Goal: Task Accomplishment & Management: Use online tool/utility

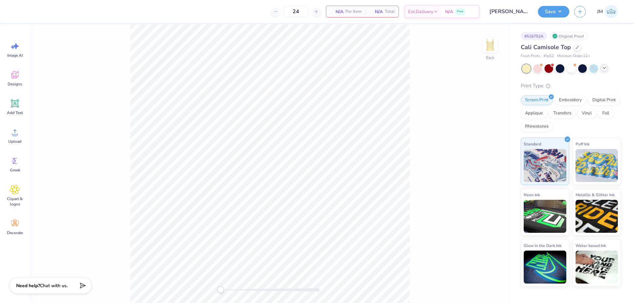
click at [602, 67] on icon at bounding box center [603, 67] width 5 height 5
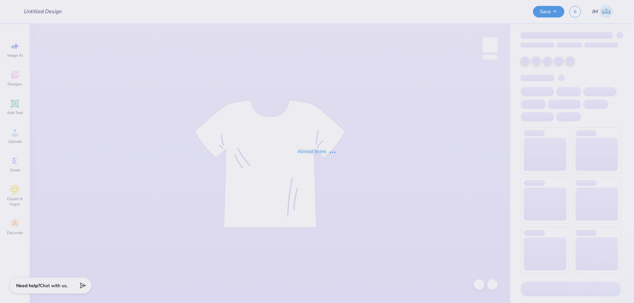
type input "[PERSON_NAME] : [GEOGRAPHIC_DATA][US_STATE]"
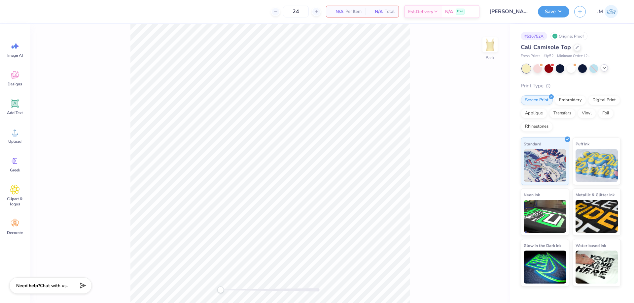
click at [605, 70] on icon at bounding box center [603, 67] width 5 height 5
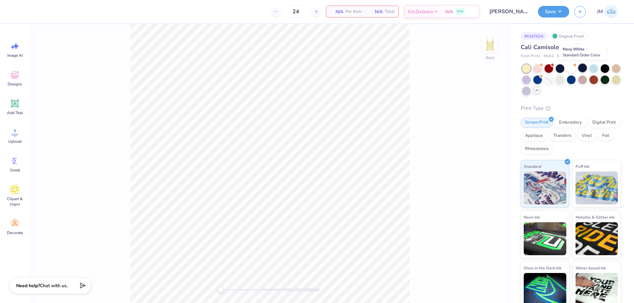
click at [585, 69] on div at bounding box center [582, 68] width 9 height 9
click at [13, 78] on icon at bounding box center [15, 75] width 6 height 5
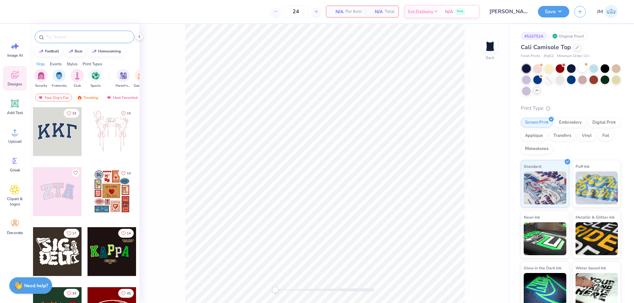
click at [74, 39] on input "text" at bounding box center [88, 37] width 84 height 7
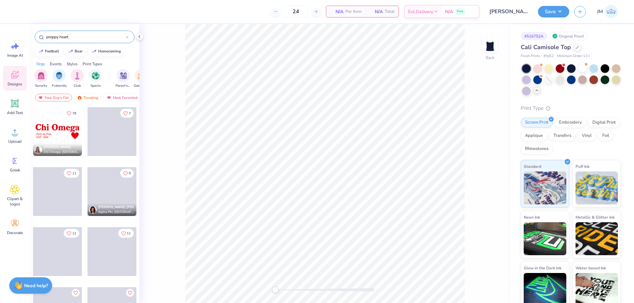
type input "preppy heart"
click at [48, 129] on div at bounding box center [57, 131] width 49 height 49
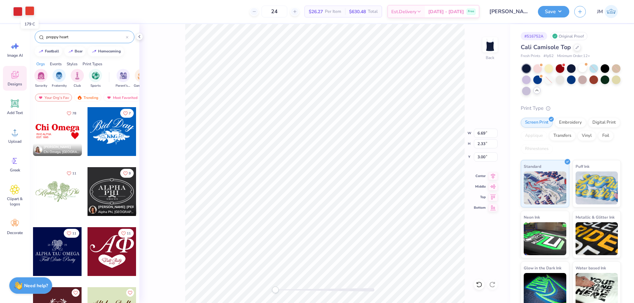
click at [25, 14] on div at bounding box center [29, 10] width 9 height 9
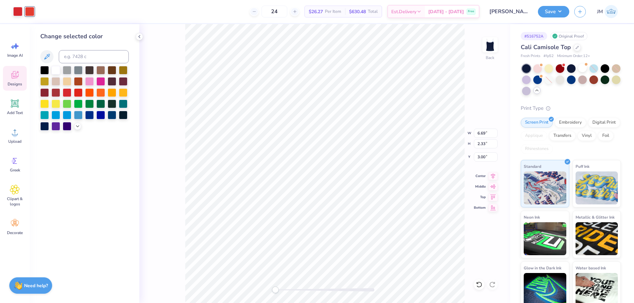
drag, startPoint x: 54, startPoint y: 67, endPoint x: 32, endPoint y: 44, distance: 31.8
click at [54, 67] on div at bounding box center [55, 70] width 9 height 9
click at [16, 11] on div at bounding box center [17, 10] width 9 height 9
click at [55, 67] on div at bounding box center [55, 69] width 9 height 9
click at [356, 244] on li "Ungroup" at bounding box center [365, 243] width 52 height 13
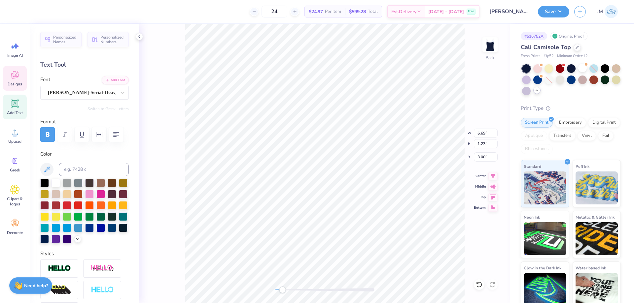
scroll to position [6, 2]
type textarea "Lambda Theta Nu"
type textarea "CHICO, CALIFORNIA EST. 1895"
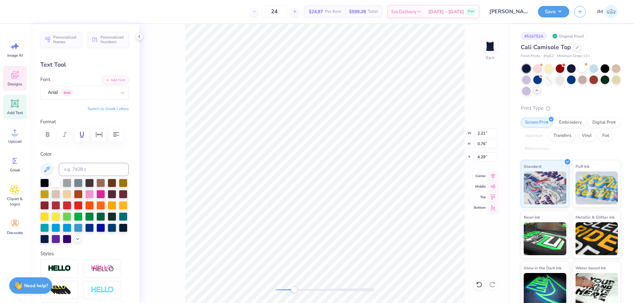
type textarea "CHICO, CALIFORNIA EST. 198"
type textarea "CHICO, CALIFORNIA EST. 1986"
type input "3.81"
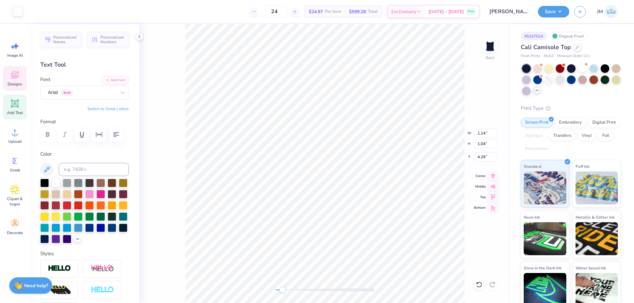
type input "0.76"
click at [484, 156] on input "4.26" at bounding box center [486, 156] width 24 height 9
type input "4.29"
click at [465, 273] on div "Back" at bounding box center [324, 163] width 371 height 279
click at [492, 177] on icon at bounding box center [492, 175] width 9 height 8
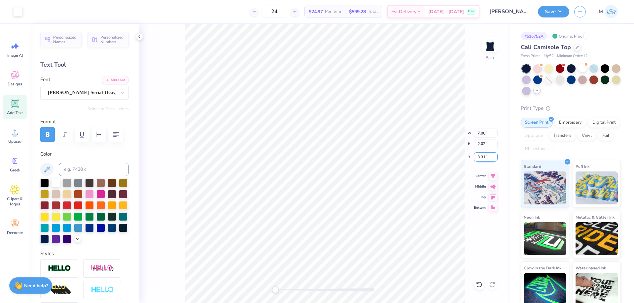
click at [481, 159] on input "3.31" at bounding box center [486, 156] width 24 height 9
type input "2.00"
click at [564, 12] on button "Save" at bounding box center [553, 11] width 31 height 12
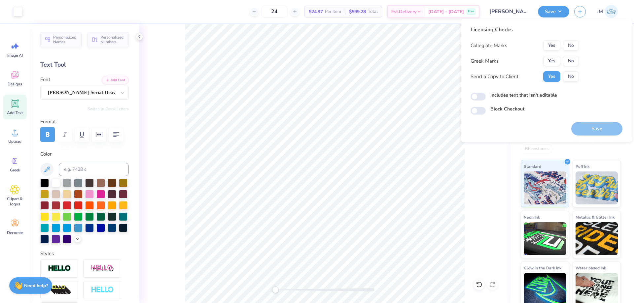
click at [572, 67] on div "Collegiate Marks Yes No Greek Marks Yes No Send a Copy to Client Yes No" at bounding box center [524, 61] width 108 height 42
click at [572, 59] on button "No" at bounding box center [571, 61] width 16 height 11
click at [573, 45] on button "No" at bounding box center [571, 45] width 16 height 11
click at [599, 133] on button "Save" at bounding box center [596, 129] width 51 height 14
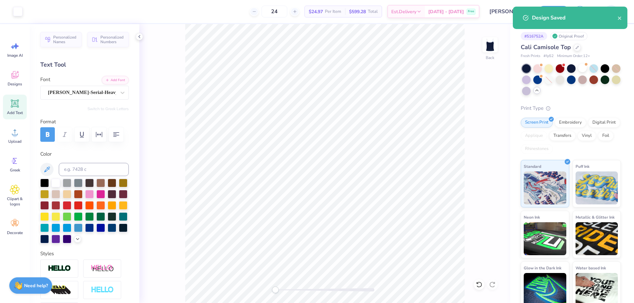
checkbox input "true"
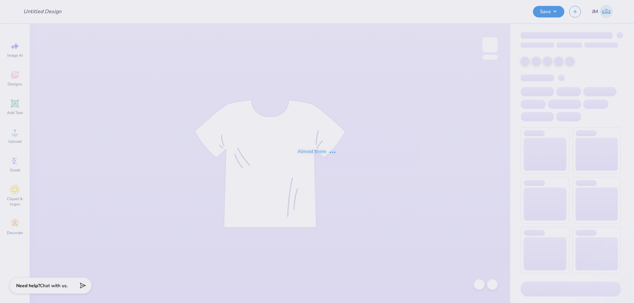
type input "[PERSON_NAME] : [GEOGRAPHIC_DATA][US_STATE]"
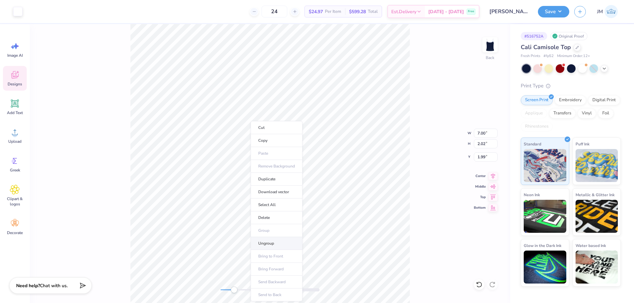
click at [277, 246] on li "Ungroup" at bounding box center [276, 243] width 52 height 13
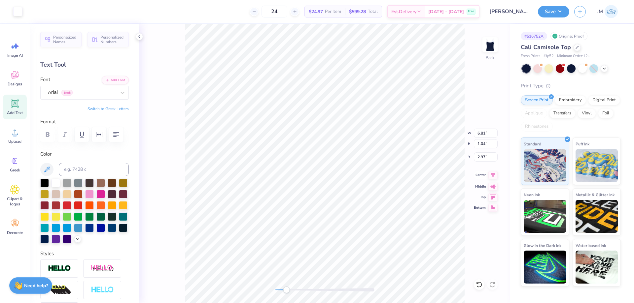
click at [493, 173] on icon at bounding box center [492, 175] width 9 height 8
click at [563, 13] on button "Save" at bounding box center [553, 11] width 31 height 12
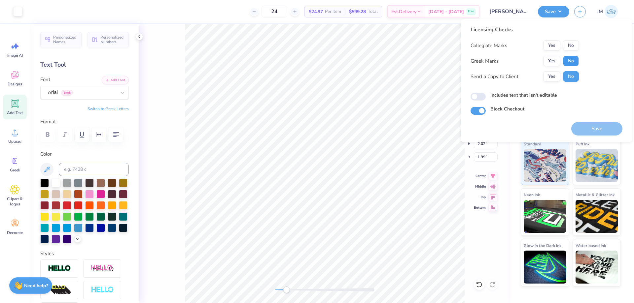
click at [573, 57] on button "No" at bounding box center [571, 61] width 16 height 11
click at [573, 49] on button "No" at bounding box center [571, 45] width 16 height 11
click at [604, 128] on button "Save" at bounding box center [596, 129] width 51 height 14
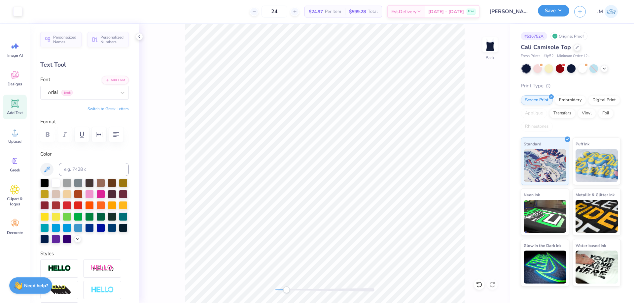
click at [562, 16] on button "Save" at bounding box center [553, 11] width 31 height 12
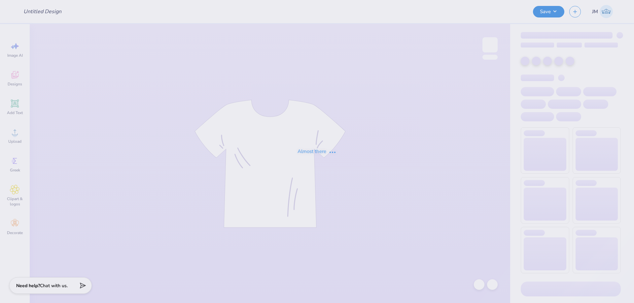
type input "PIKE Homecoming"
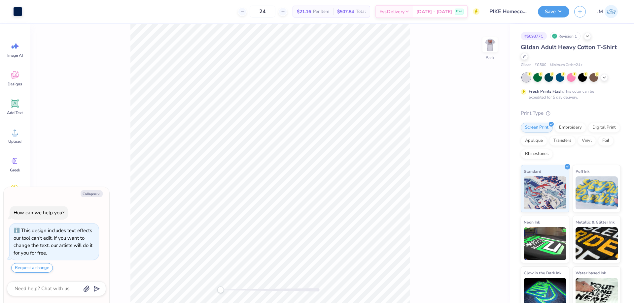
type textarea "x"
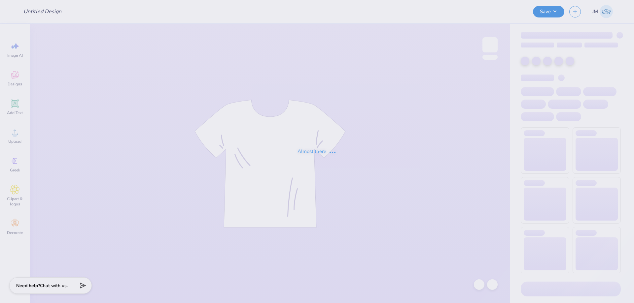
type input "Fall Philo shirts"
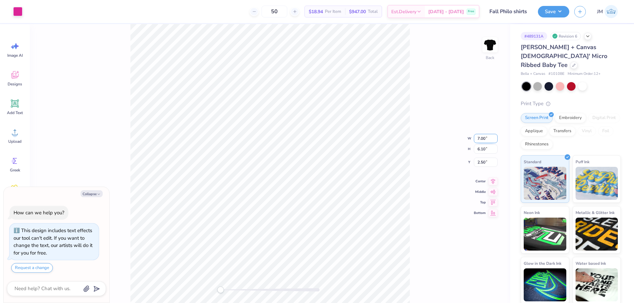
click at [484, 138] on input "7.00" at bounding box center [486, 138] width 24 height 9
click at [417, 153] on div "Back W 7.00 7.00 " H 6.10 6.10 " Y 2.50 2.50 " Center Middle Top Bottom" at bounding box center [270, 163] width 480 height 279
click at [312, 294] on li "Send to Back" at bounding box center [323, 295] width 52 height 13
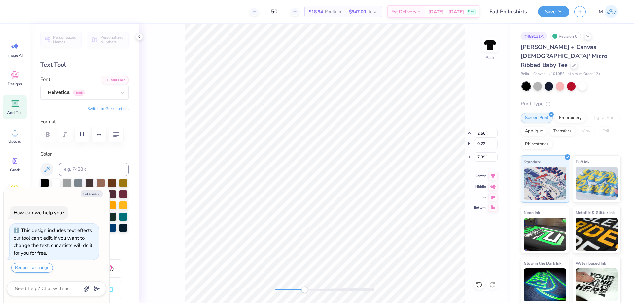
type textarea "x"
type input "7.00"
type input "6.10"
type input "2.50"
type textarea "x"
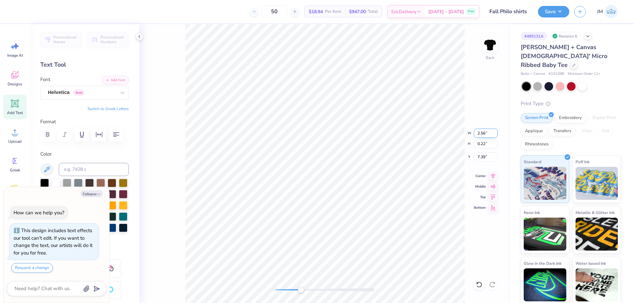
click at [482, 132] on input "2.56" at bounding box center [486, 133] width 24 height 9
type input "4"
click at [479, 285] on icon at bounding box center [479, 285] width 7 height 7
click at [493, 177] on icon at bounding box center [492, 175] width 9 height 8
type textarea "x"
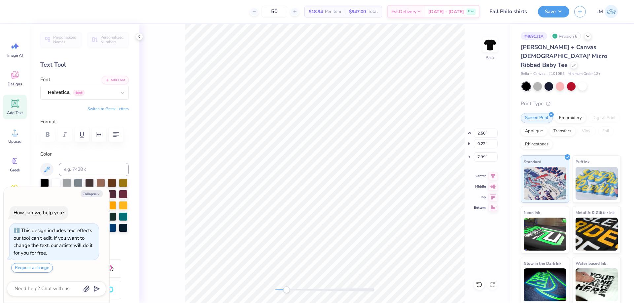
type input "7.00"
type input "6.10"
type input "2.50"
click at [357, 244] on li "Ungroup" at bounding box center [360, 243] width 52 height 13
click at [365, 230] on li "Group" at bounding box center [368, 230] width 52 height 13
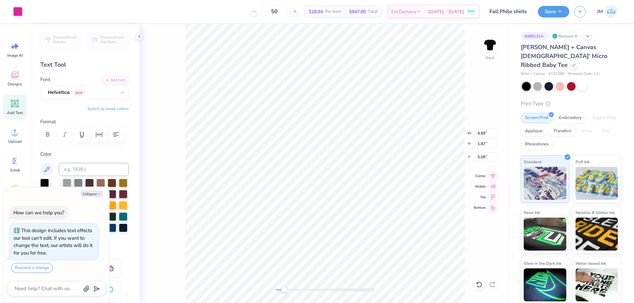
type textarea "x"
type input "6.05"
type input "2.13"
type input "2.50"
click at [367, 227] on li "Group" at bounding box center [381, 230] width 52 height 13
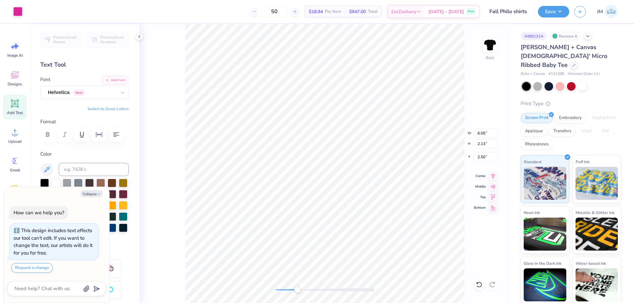
type textarea "x"
type input "1.10"
type input "1.67"
type input "4.67"
click at [261, 199] on li "Group" at bounding box center [267, 202] width 52 height 13
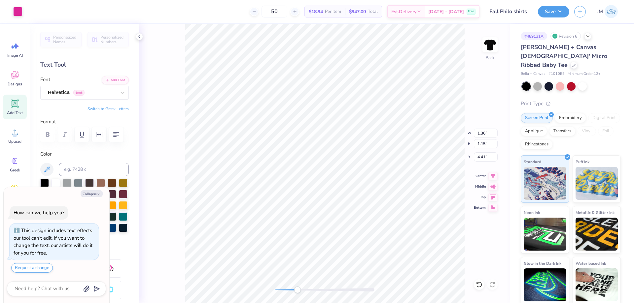
type textarea "x"
type input "1.47"
type input "1.42"
type input "7.18"
drag, startPoint x: 490, startPoint y: 174, endPoint x: 481, endPoint y: 173, distance: 9.6
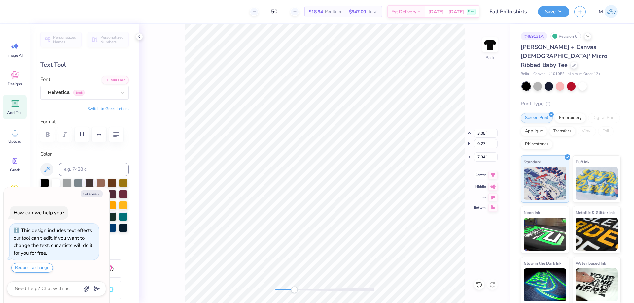
click at [490, 173] on icon at bounding box center [492, 175] width 9 height 8
type textarea "x"
type input "4.69"
type input "1.87"
type input "5.09"
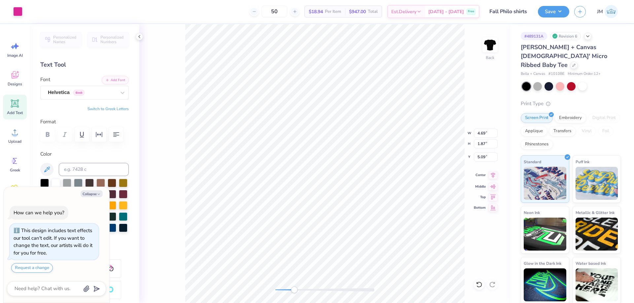
click at [492, 174] on icon at bounding box center [492, 175] width 9 height 8
click at [493, 176] on icon at bounding box center [492, 175] width 9 height 8
click at [493, 177] on icon at bounding box center [493, 175] width 4 height 6
type textarea "x"
type input "6.05"
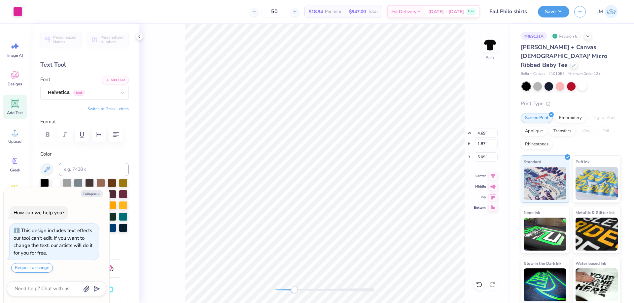
type input "1.88"
type input "2.76"
click at [494, 177] on icon at bounding box center [492, 175] width 9 height 8
type textarea "x"
type input "3.05"
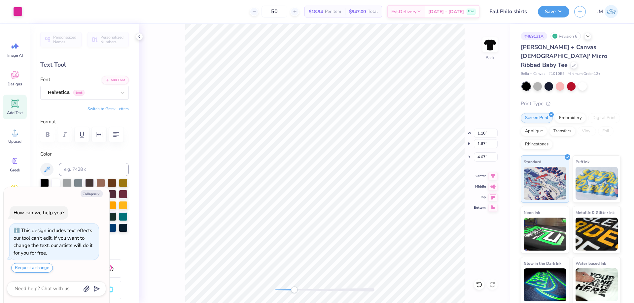
type input "0.27"
type input "7.34"
click at [495, 176] on icon at bounding box center [492, 175] width 9 height 8
type textarea "x"
type input "1.36"
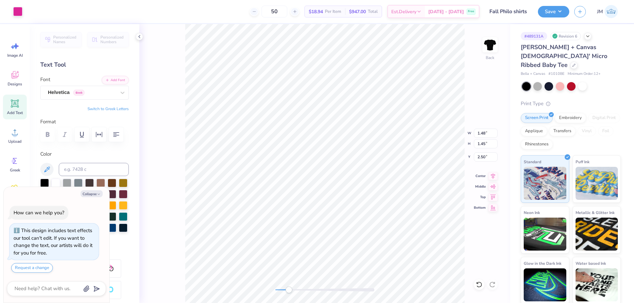
type input "1.15"
type input "4.41"
click at [183, 200] on div "Back" at bounding box center [324, 163] width 371 height 279
type textarea "x"
type input "1.27"
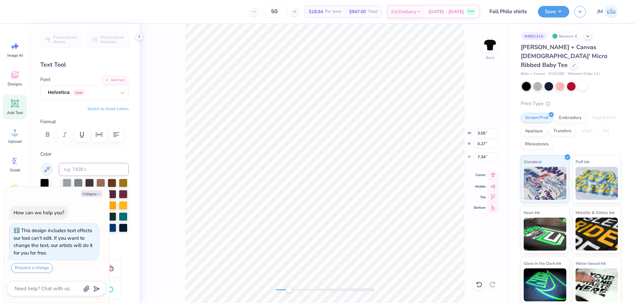
click at [493, 172] on icon at bounding box center [492, 175] width 9 height 8
type textarea "x"
type input "7.54"
type input "6.19"
type input "2.42"
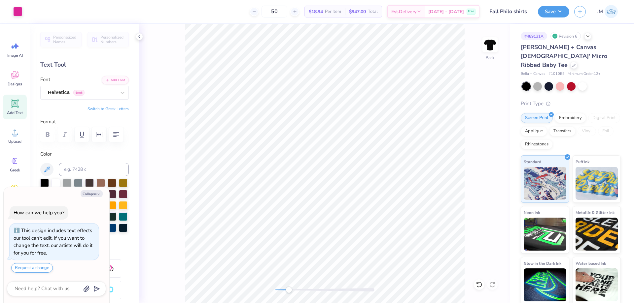
click at [184, 269] on div "Back" at bounding box center [324, 163] width 371 height 279
click at [302, 232] on li "Group" at bounding box center [299, 230] width 52 height 13
click at [381, 230] on li "Group" at bounding box center [385, 230] width 52 height 13
type textarea "x"
type input "7.46"
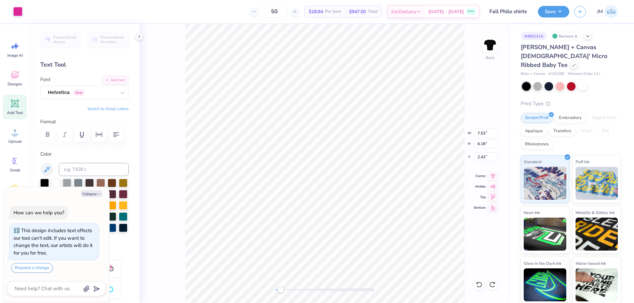
type input "6.12"
type input "2.48"
click at [347, 228] on li "Group" at bounding box center [354, 230] width 52 height 13
type textarea "x"
click at [477, 156] on input "2.45" at bounding box center [486, 156] width 24 height 9
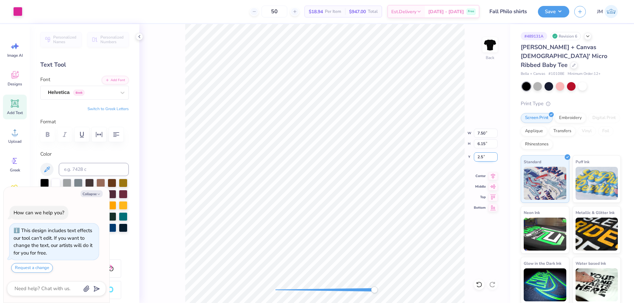
type input "2.5"
drag, startPoint x: 491, startPoint y: 177, endPoint x: 465, endPoint y: 179, distance: 26.8
click at [492, 177] on icon at bounding box center [492, 176] width 9 height 8
click at [397, 243] on li "Ungroup" at bounding box center [398, 243] width 52 height 13
click at [397, 229] on li "Group" at bounding box center [399, 230] width 52 height 13
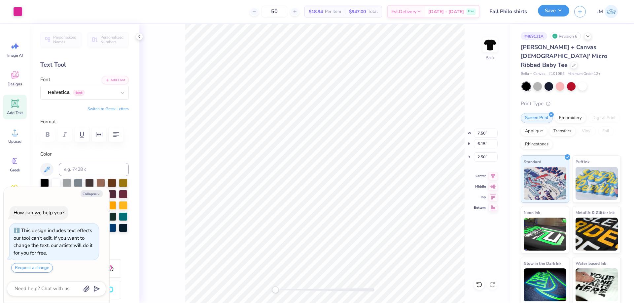
click at [563, 9] on button "Save" at bounding box center [553, 11] width 31 height 12
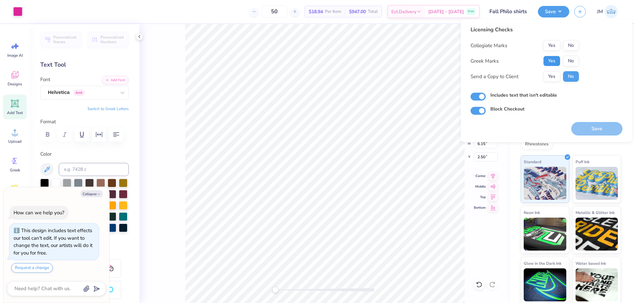
click at [553, 63] on button "Yes" at bounding box center [551, 61] width 17 height 11
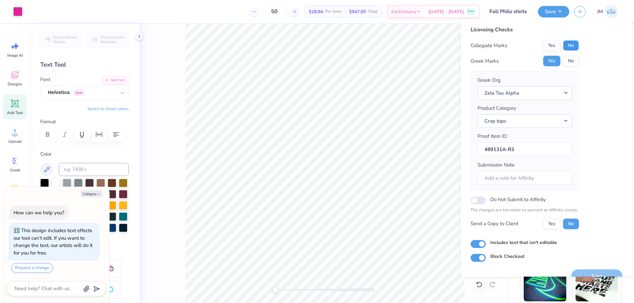
click at [571, 46] on button "No" at bounding box center [571, 45] width 16 height 11
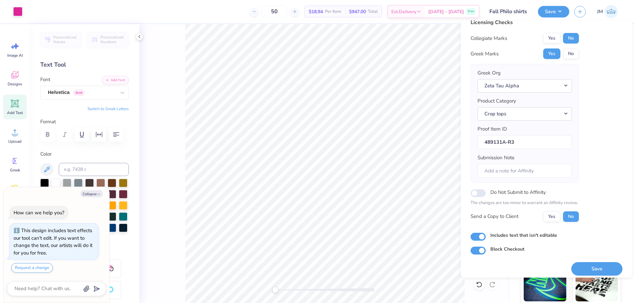
scroll to position [13, 0]
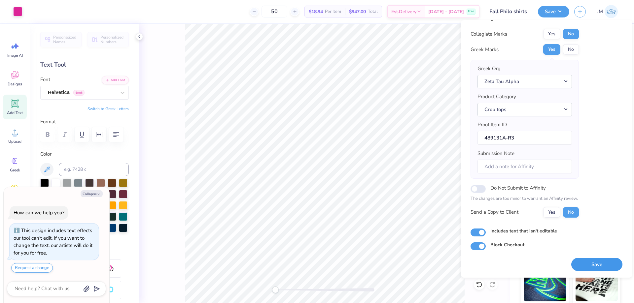
click at [596, 263] on button "Save" at bounding box center [596, 265] width 51 height 14
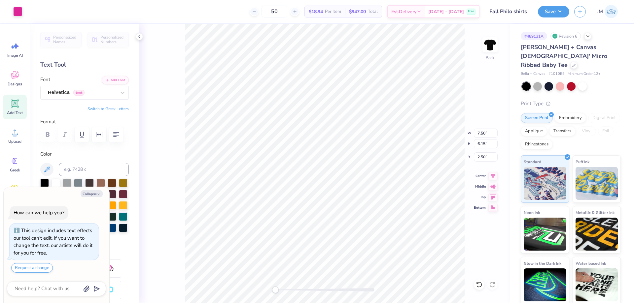
type textarea "x"
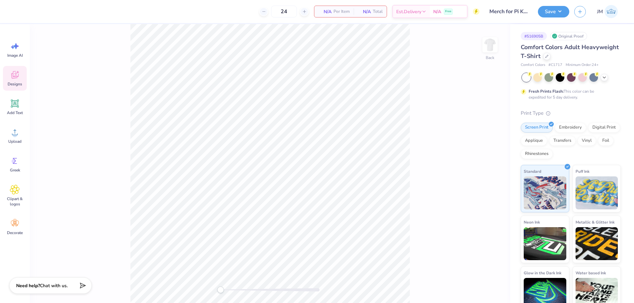
click at [4, 80] on div "Designs" at bounding box center [15, 78] width 24 height 25
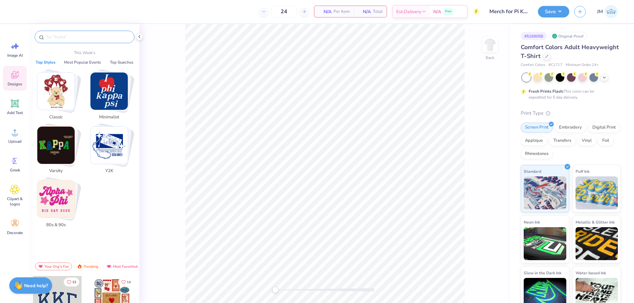
click at [82, 36] on input "text" at bounding box center [88, 37] width 84 height 7
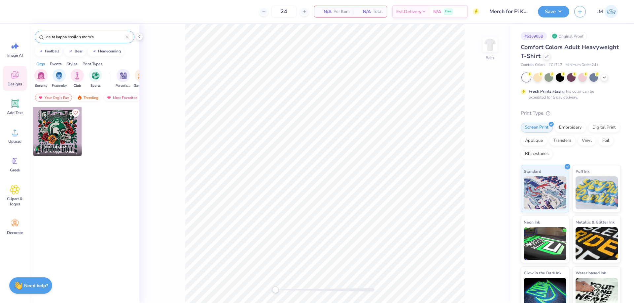
type input "delta kappa epsilon mom's"
click at [60, 130] on div at bounding box center [57, 131] width 49 height 49
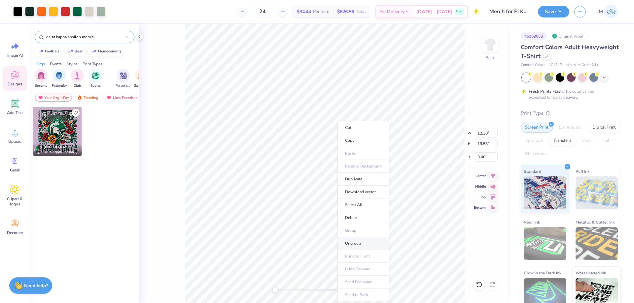
click at [362, 242] on li "Ungroup" at bounding box center [363, 243] width 52 height 13
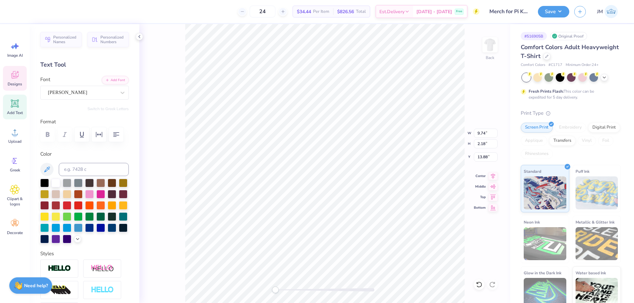
scroll to position [6, 2]
type textarea "PI KAPPA ALPHA"
click at [490, 175] on icon at bounding box center [492, 175] width 9 height 8
click at [490, 173] on icon at bounding box center [492, 175] width 9 height 8
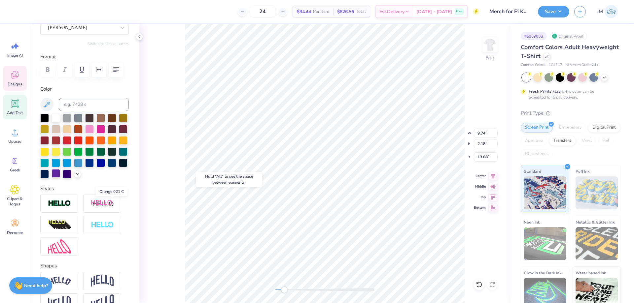
scroll to position [118, 0]
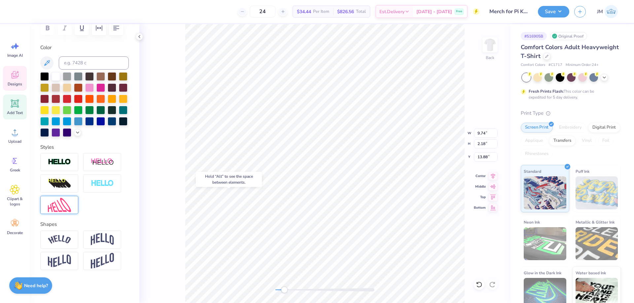
click at [66, 205] on img at bounding box center [59, 205] width 23 height 14
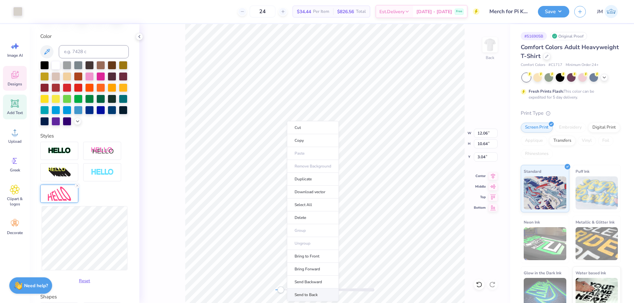
click at [320, 297] on li "Send to Back" at bounding box center [313, 295] width 52 height 13
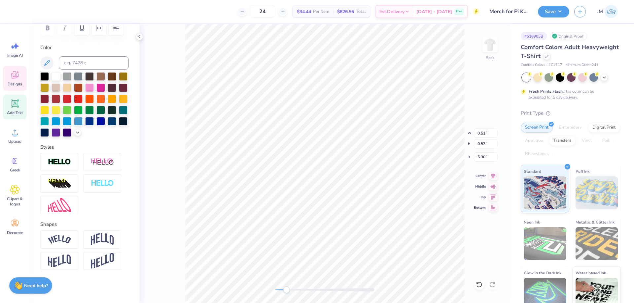
type input "0.51"
click at [270, 158] on li "Duplicate" at bounding box center [265, 159] width 52 height 13
type input "4.76"
type textarea "68"
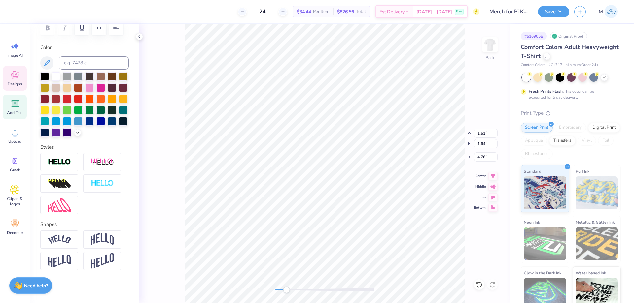
type input "3.76"
type textarea "18"
type input "1.27"
type textarea "COURAGE TO BE MORE"
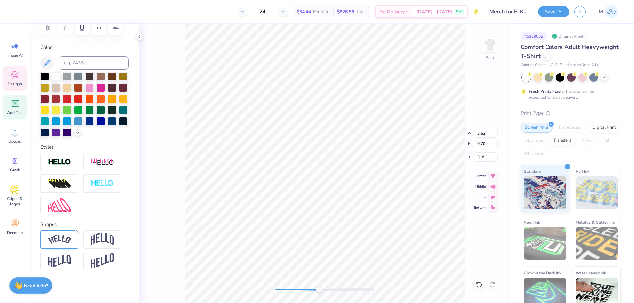
type input "0.19"
type input "3.57"
click at [61, 241] on img at bounding box center [59, 239] width 23 height 9
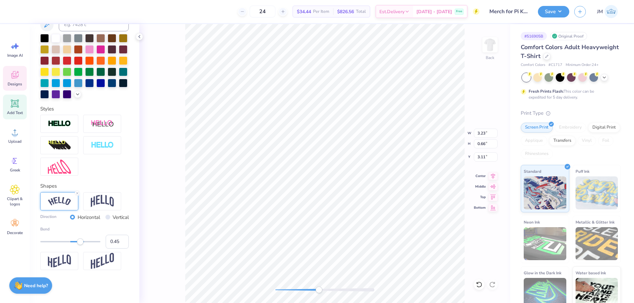
scroll to position [156, 0]
type input "0.31"
click at [76, 242] on div "Accessibility label" at bounding box center [76, 242] width 7 height 7
click at [494, 173] on icon at bounding box center [492, 175] width 9 height 8
type input "0.38"
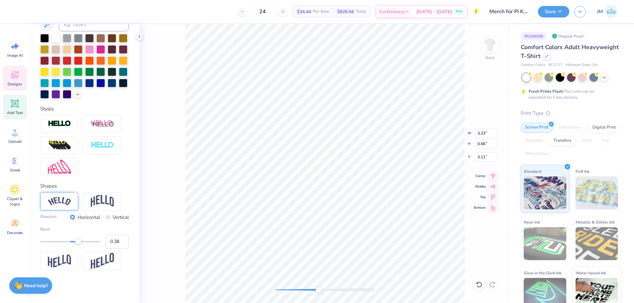
click at [78, 243] on div "Accessibility label" at bounding box center [78, 242] width 7 height 7
type input "0.41"
click at [79, 243] on div "Accessibility label" at bounding box center [79, 242] width 7 height 7
type input "0.43"
click at [80, 242] on div "Accessibility label" at bounding box center [79, 242] width 7 height 7
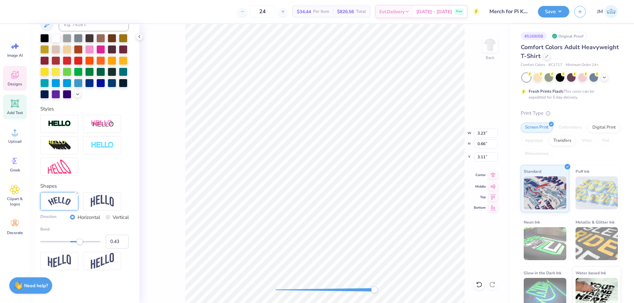
click at [492, 176] on icon at bounding box center [493, 175] width 4 height 6
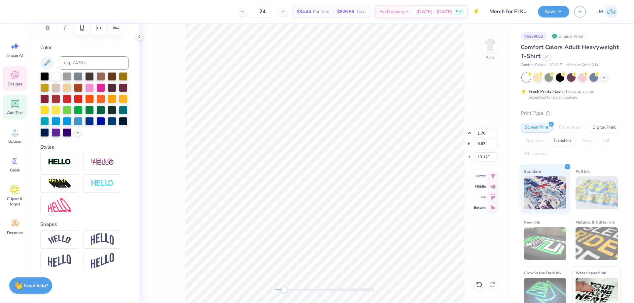
scroll to position [6, 1]
type textarea "PKA"
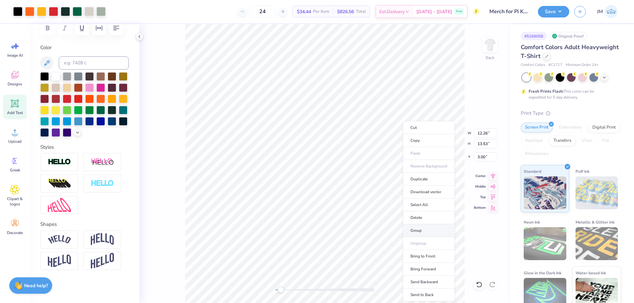
click at [425, 228] on li "Group" at bounding box center [429, 230] width 52 height 13
click at [429, 293] on li "Send to Back" at bounding box center [433, 295] width 52 height 13
type input "11.84"
type input "13.06"
type input "3.11"
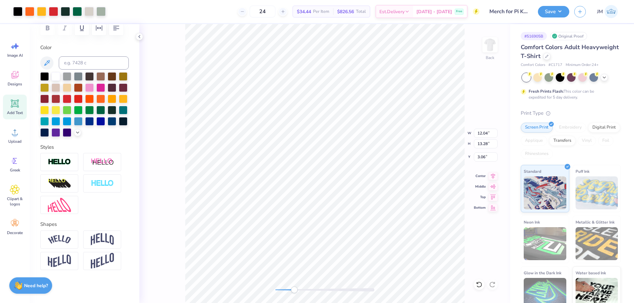
type input "12.04"
type input "13.28"
type input "3.06"
type input "12.01"
type input "13.25"
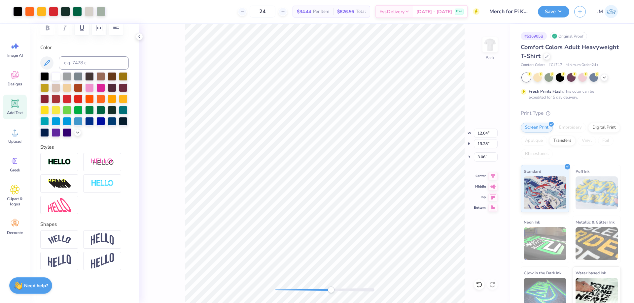
type input "3.07"
type input "12.00"
type input "13.24"
click at [484, 160] on input "3.07" at bounding box center [486, 156] width 24 height 9
type input "3.00"
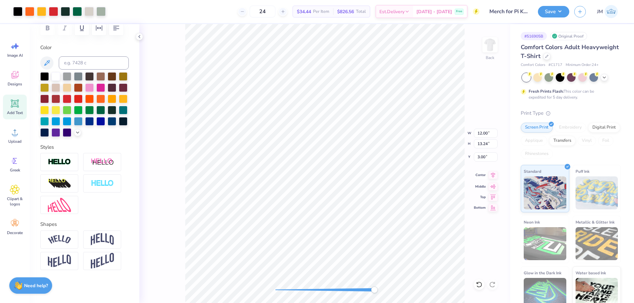
click at [494, 178] on icon at bounding box center [492, 175] width 9 height 8
click at [337, 193] on li "Download vector" at bounding box center [331, 192] width 52 height 13
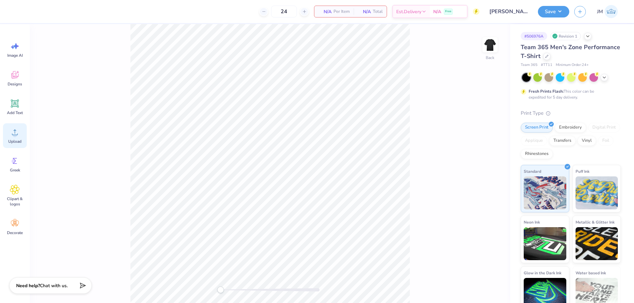
click at [15, 134] on icon at bounding box center [15, 133] width 6 height 6
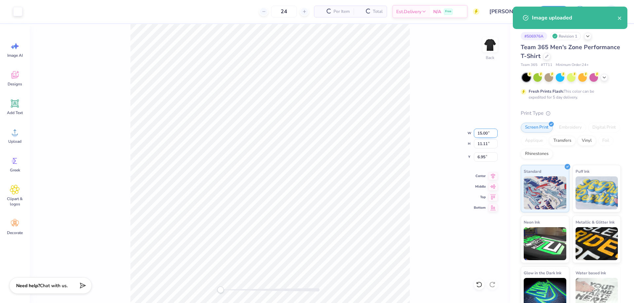
click at [488, 131] on input "15.00" at bounding box center [486, 133] width 24 height 9
type input "3.5"
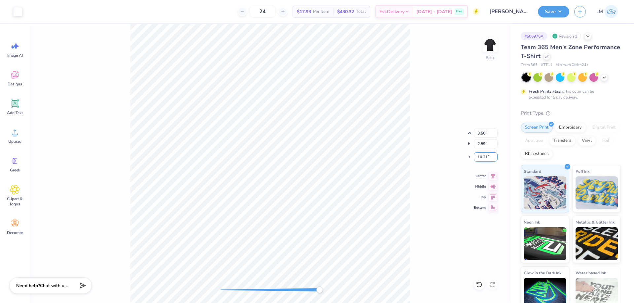
click at [482, 154] on input "10.21" at bounding box center [486, 156] width 24 height 9
type input "3"
click at [486, 43] on img at bounding box center [490, 45] width 26 height 26
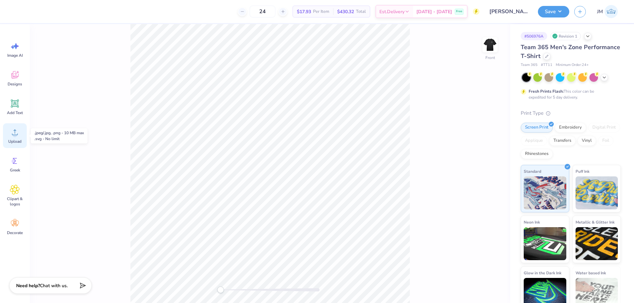
click at [19, 135] on icon at bounding box center [15, 132] width 10 height 10
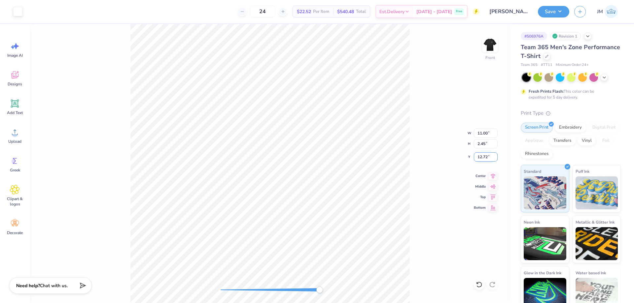
click at [489, 159] on input "12.72" at bounding box center [486, 156] width 24 height 9
type input "3"
click at [495, 179] on icon at bounding box center [492, 175] width 9 height 8
click at [481, 52] on div "Front" at bounding box center [270, 163] width 480 height 279
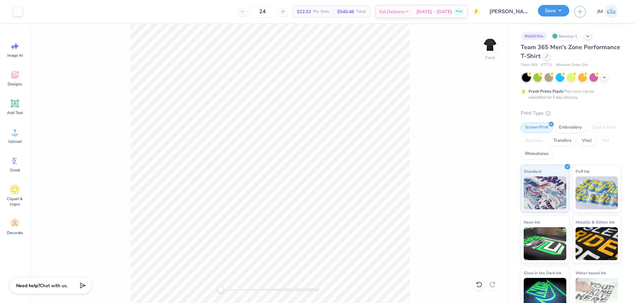
click at [557, 11] on button "Save" at bounding box center [553, 11] width 31 height 12
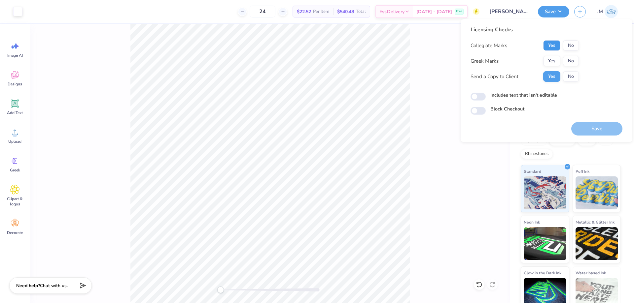
click at [545, 44] on button "Yes" at bounding box center [551, 45] width 17 height 11
click at [567, 60] on button "No" at bounding box center [571, 61] width 16 height 11
click at [582, 115] on div "Save" at bounding box center [596, 125] width 51 height 21
click at [582, 121] on div "Save" at bounding box center [596, 125] width 51 height 21
click at [582, 128] on button "Save" at bounding box center [596, 129] width 51 height 14
